Goal: Task Accomplishment & Management: Understand process/instructions

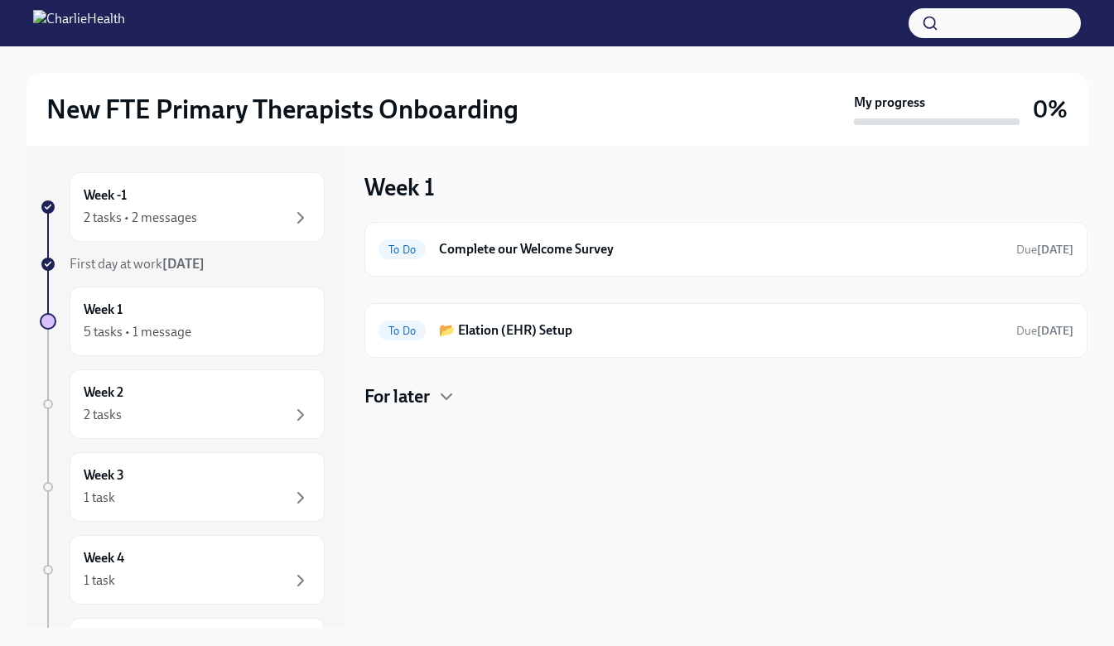
click at [225, 220] on div "2 tasks • 2 messages" at bounding box center [197, 218] width 227 height 20
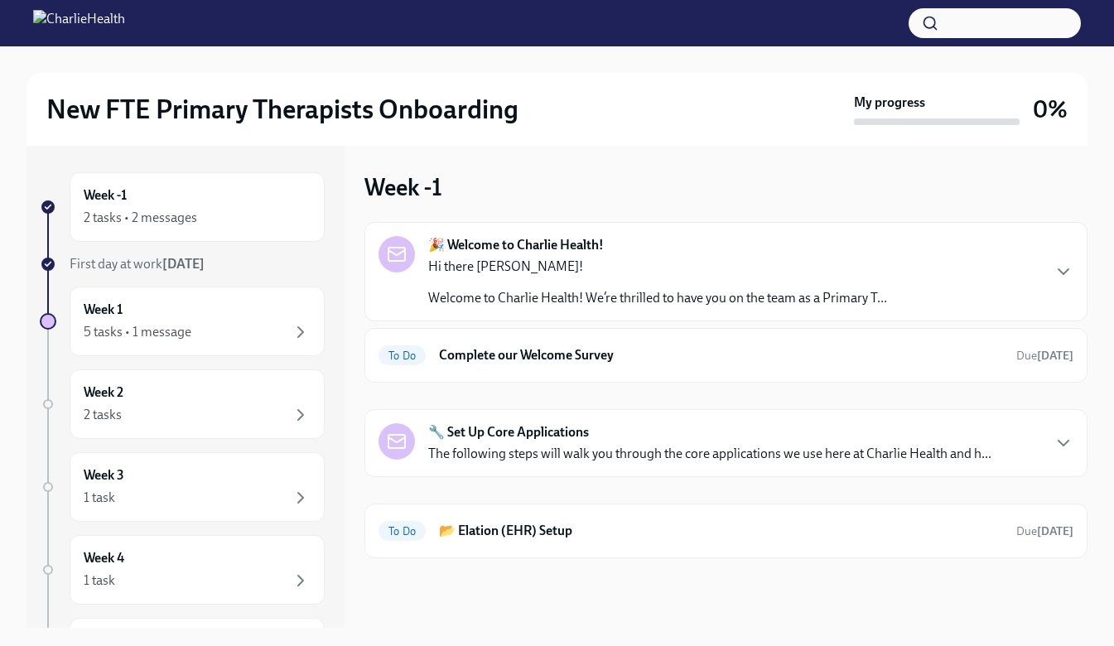
click at [156, 334] on div "5 tasks • 1 message" at bounding box center [138, 332] width 108 height 18
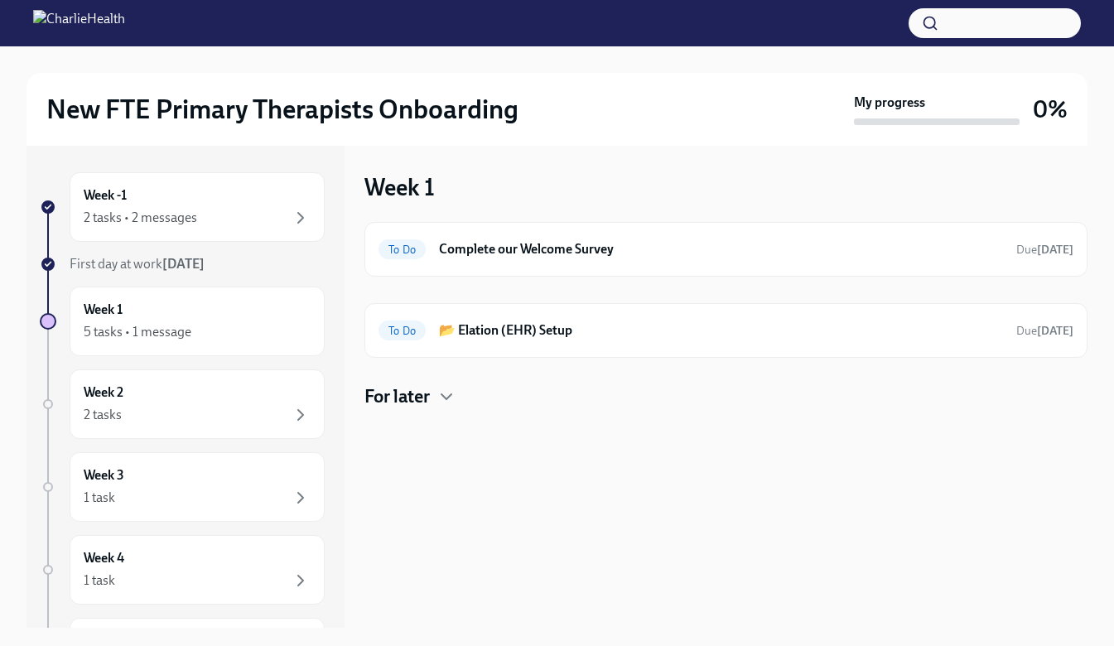
click at [219, 400] on div "Week 2 2 tasks" at bounding box center [197, 404] width 227 height 41
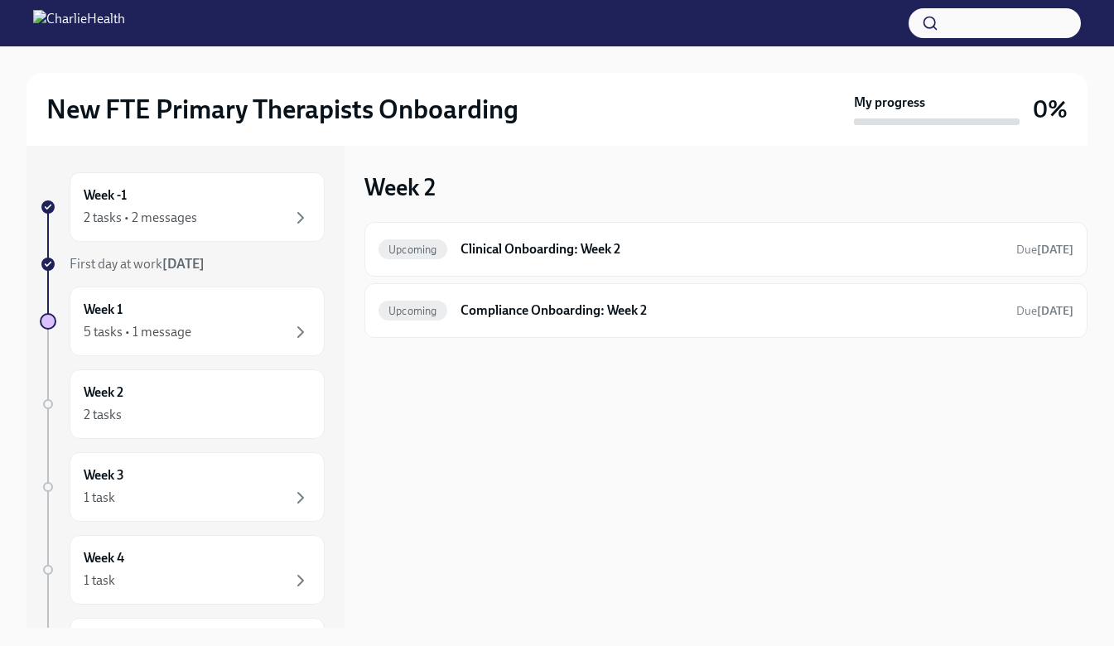
scroll to position [83, 0]
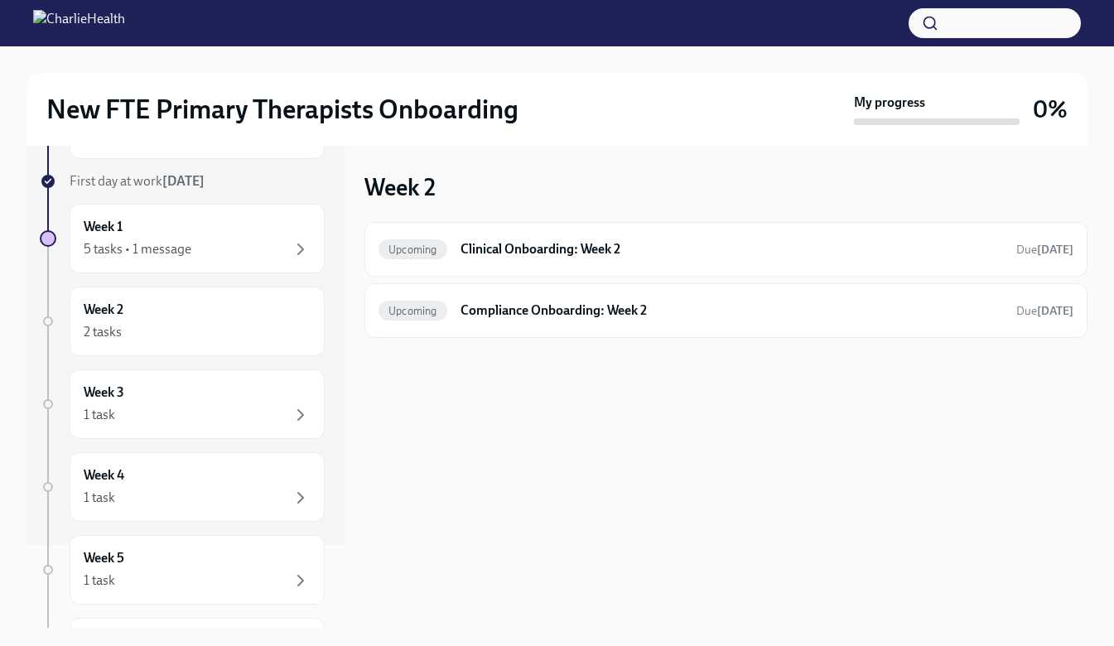
click at [637, 259] on div "Upcoming Clinical Onboarding: Week 2 Due [DATE]" at bounding box center [726, 249] width 695 height 27
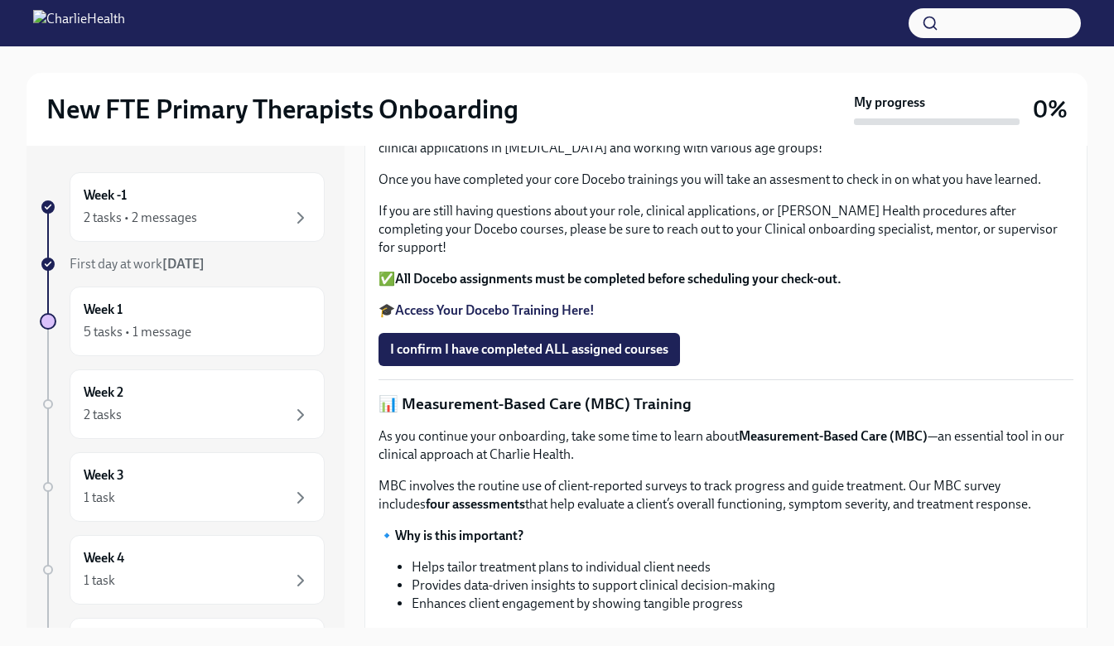
scroll to position [363, 0]
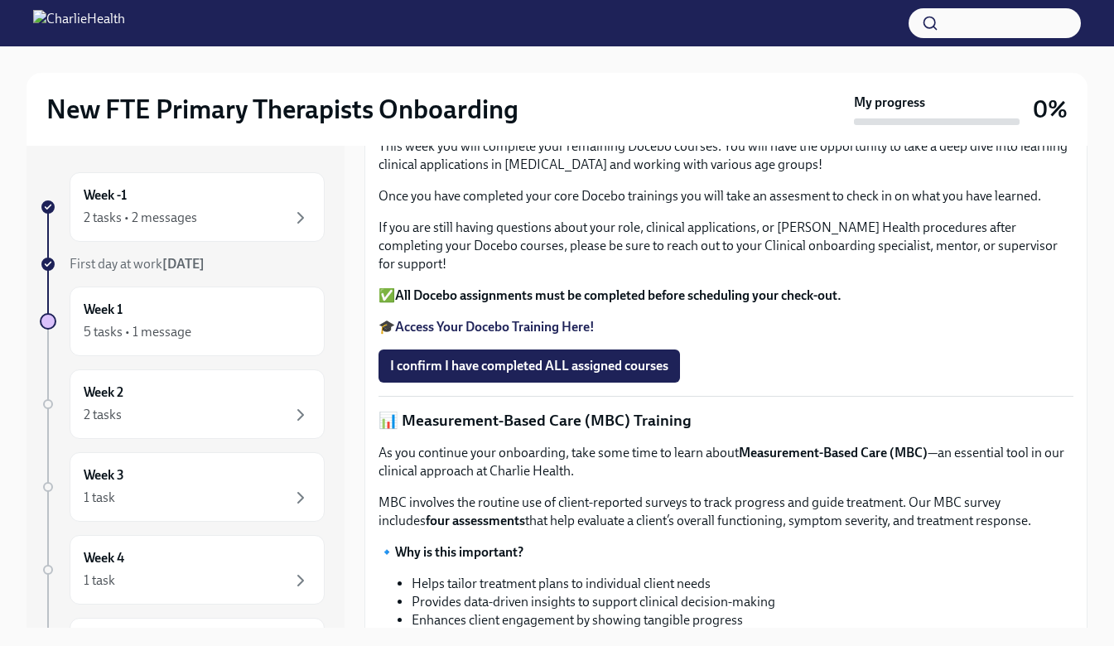
click at [181, 411] on div "2 tasks" at bounding box center [197, 415] width 227 height 20
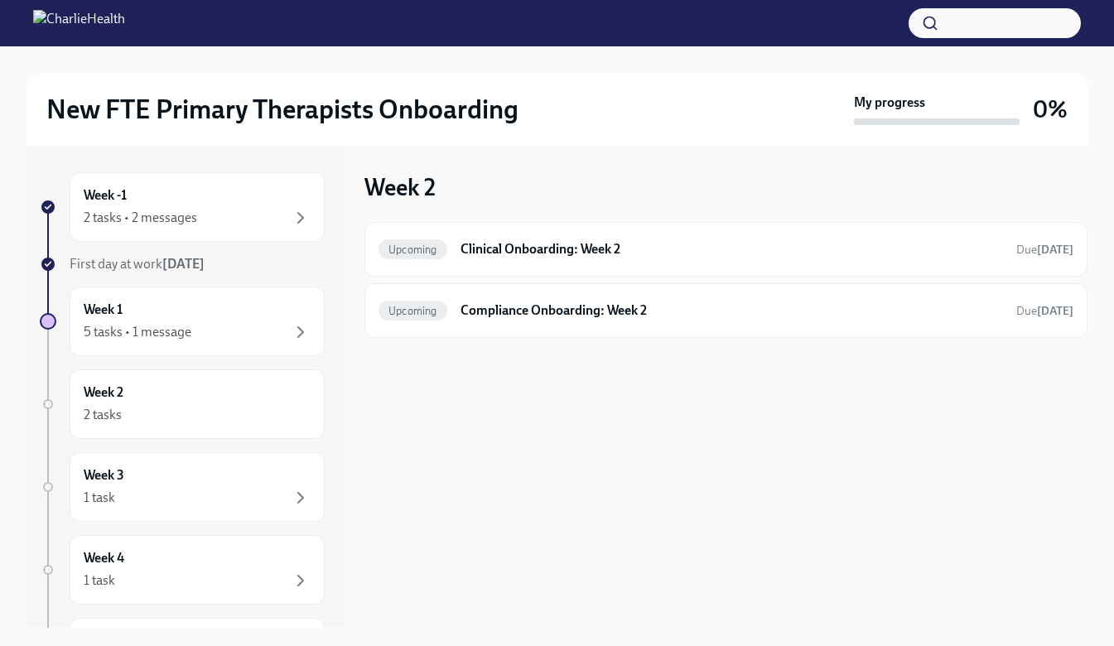
click at [687, 250] on h6 "Clinical Onboarding: Week 2" at bounding box center [732, 249] width 543 height 18
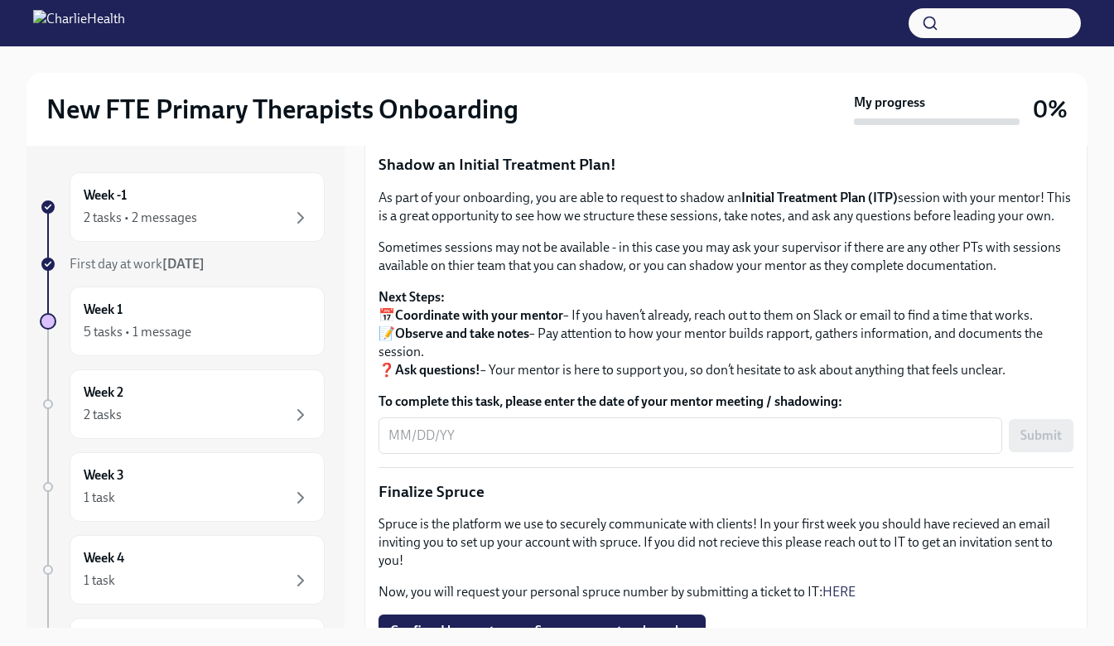
scroll to position [1657, 0]
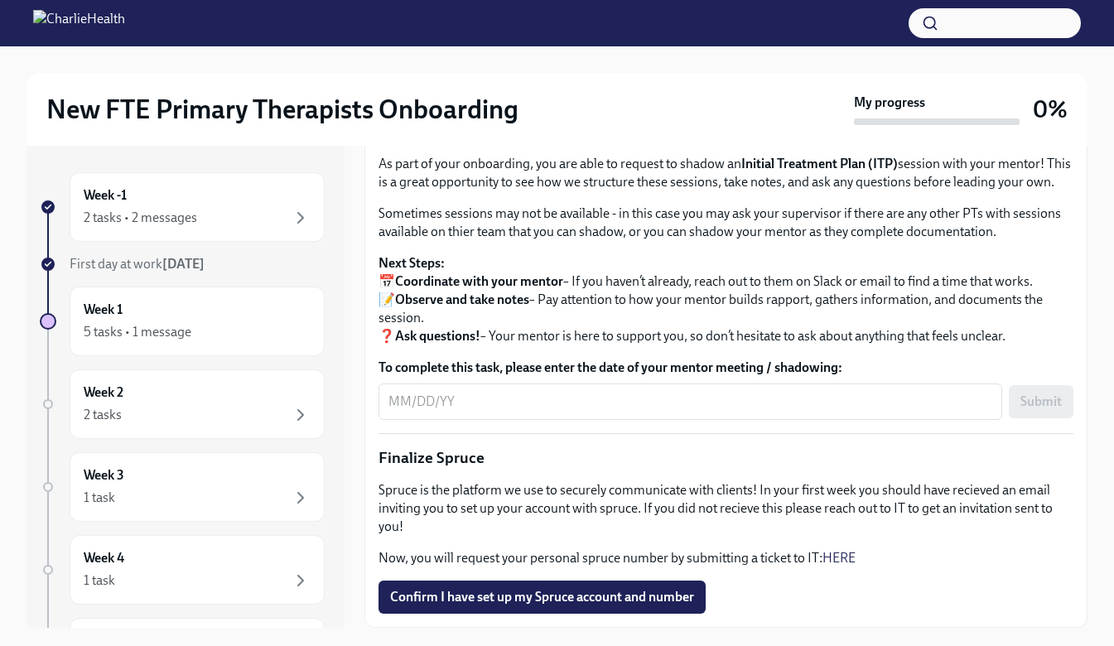
click at [164, 484] on div "Week 3 1 task" at bounding box center [197, 486] width 227 height 41
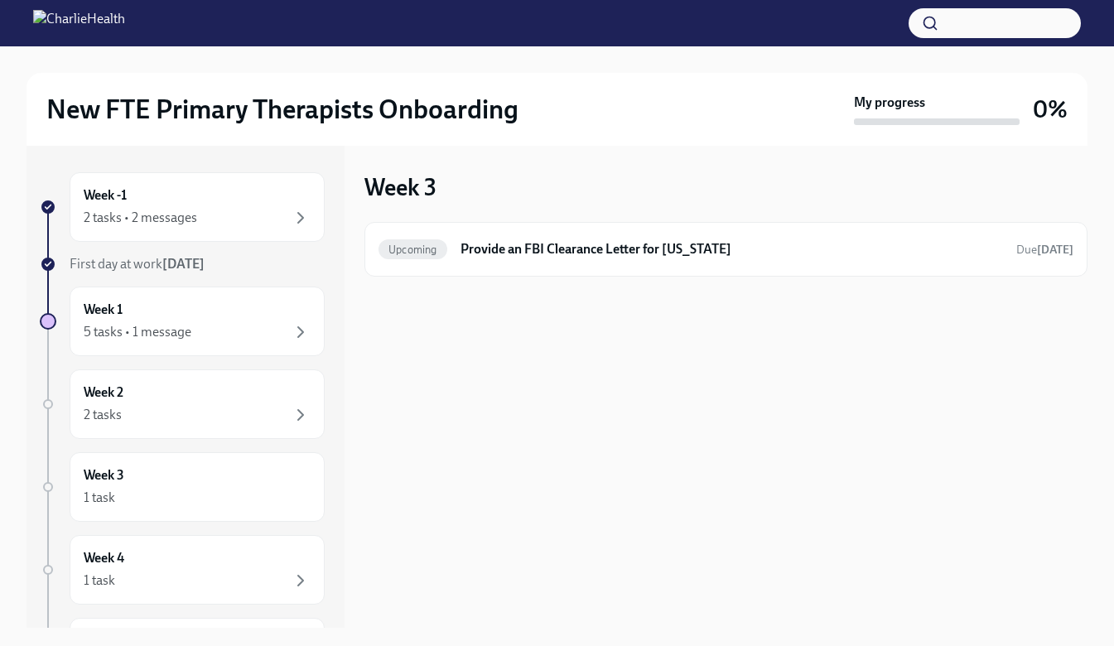
click at [565, 263] on div "Upcoming Provide an FBI Clearance Letter for [US_STATE] Due [DATE]" at bounding box center [726, 249] width 723 height 55
click at [575, 262] on div "Upcoming Provide an FBI Clearance Letter for [US_STATE] Due [DATE]" at bounding box center [726, 249] width 695 height 27
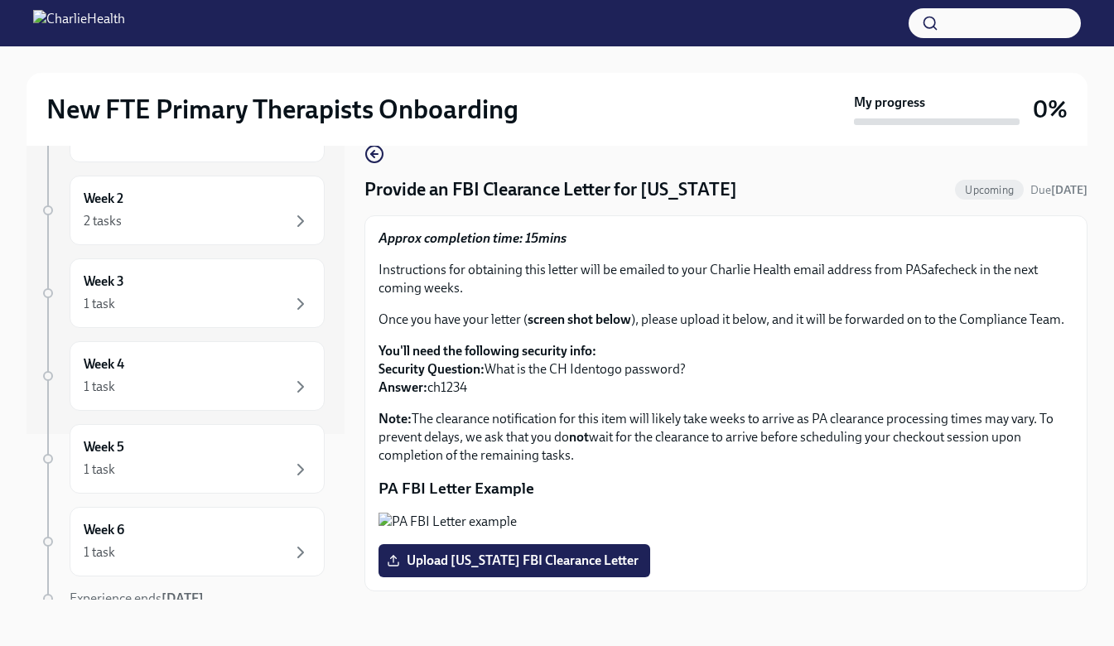
click at [187, 370] on div "Week 4 1 task" at bounding box center [197, 375] width 227 height 41
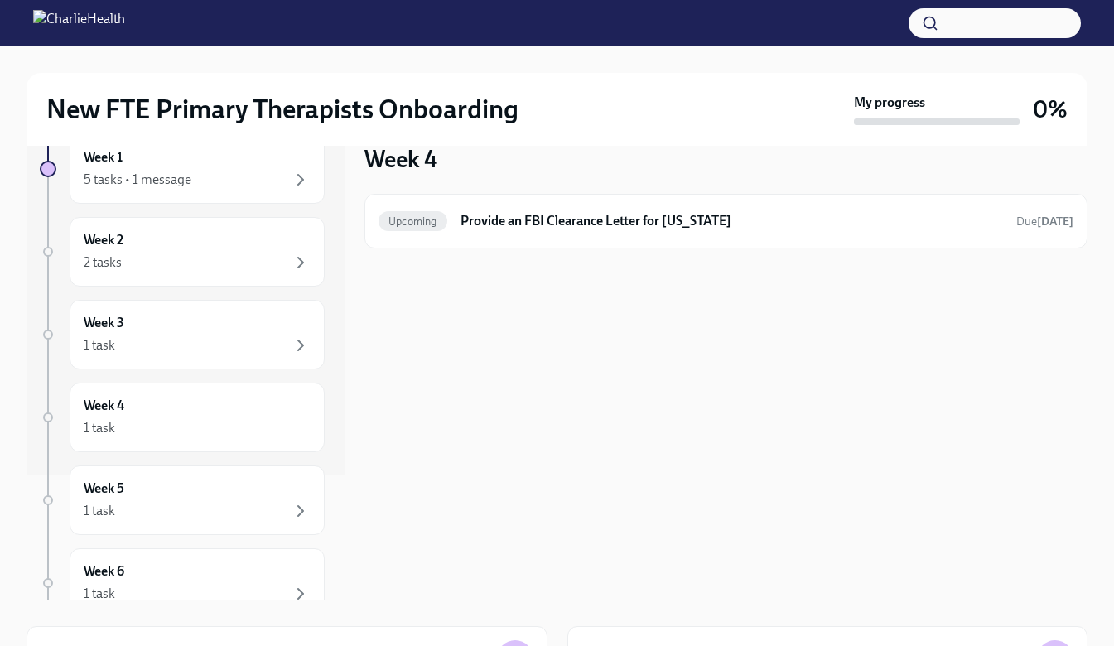
scroll to position [240, 0]
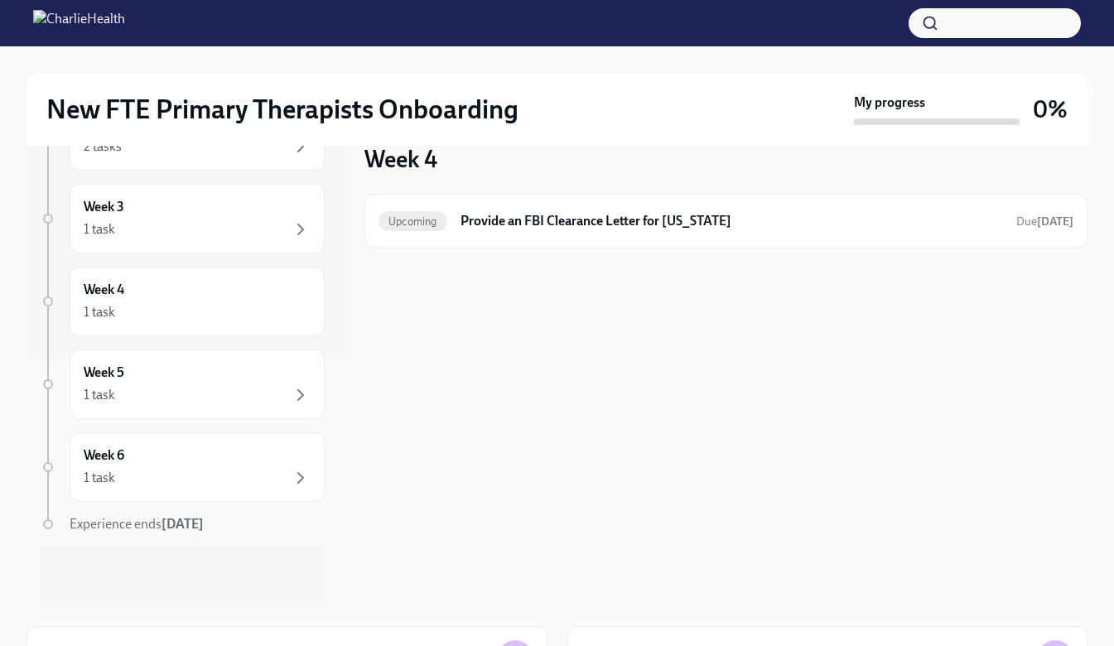
click at [149, 390] on div "1 task" at bounding box center [197, 395] width 227 height 20
click at [189, 461] on div "Week 6 1 task" at bounding box center [197, 467] width 227 height 41
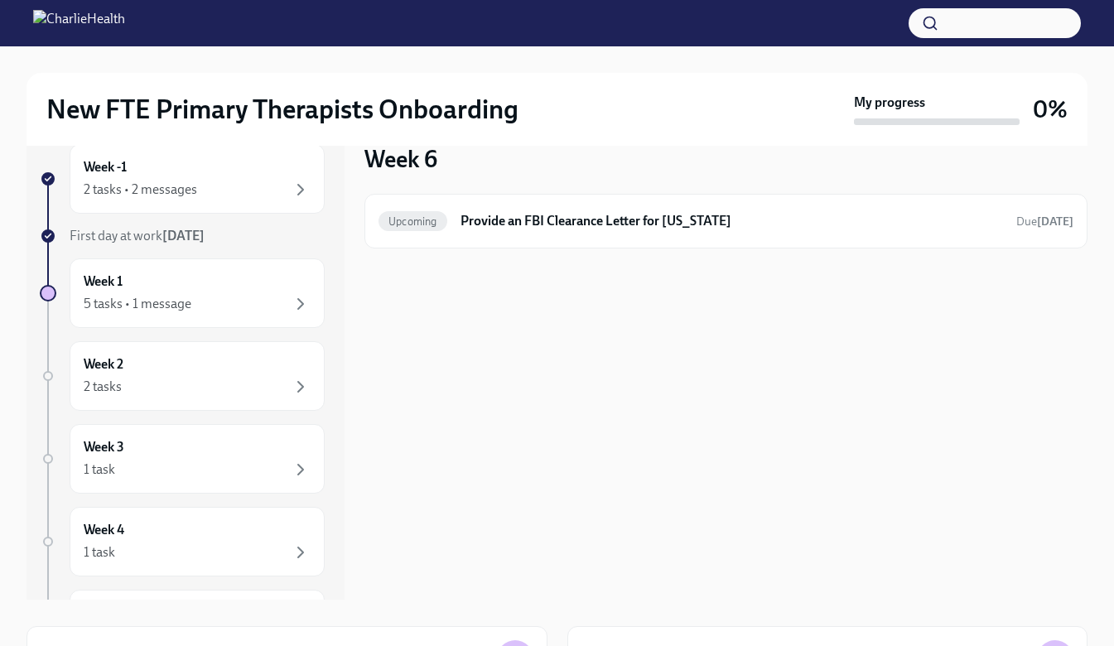
click at [169, 196] on div "2 tasks • 2 messages" at bounding box center [141, 190] width 114 height 18
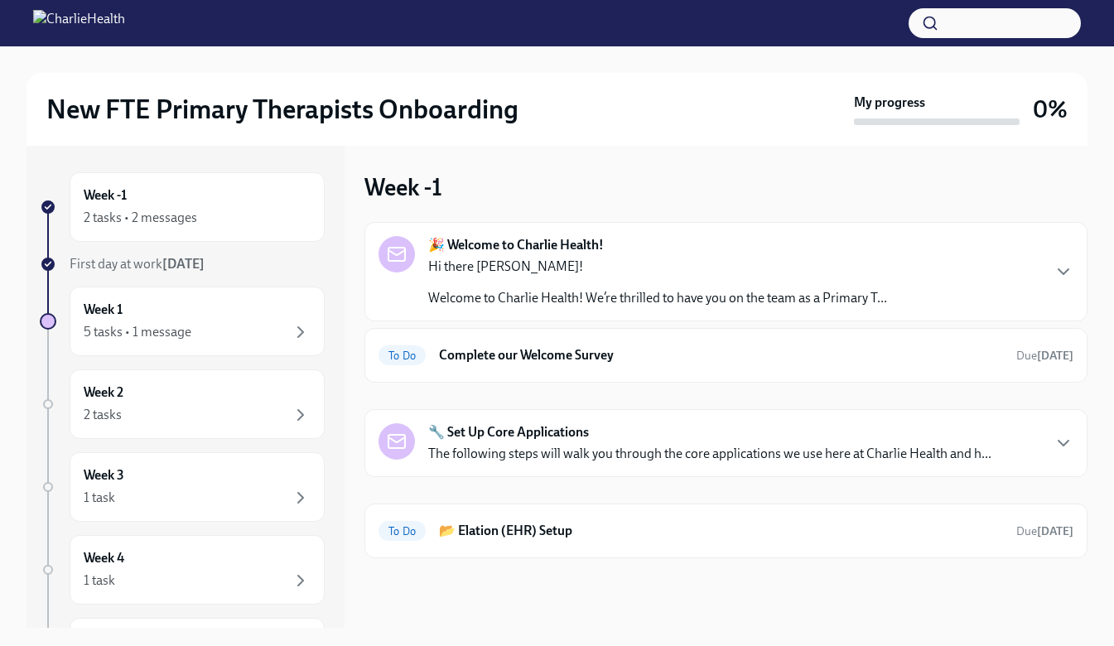
click at [751, 448] on p "The following steps will walk you through the core applications we use here at …" at bounding box center [709, 454] width 563 height 18
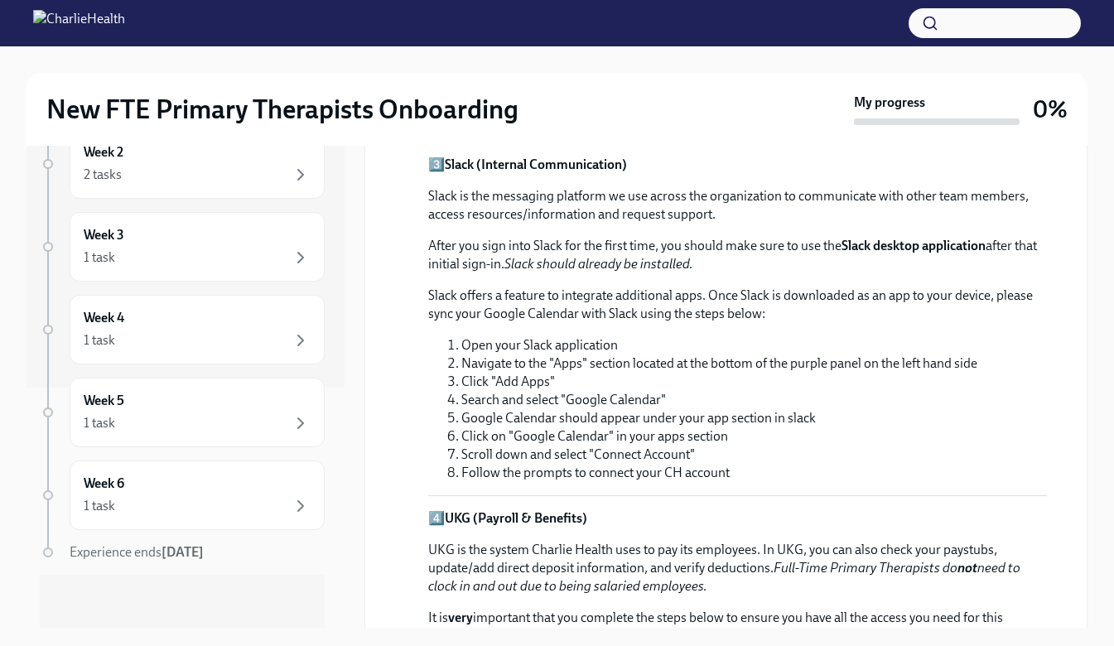
scroll to position [356, 0]
